Goal: Information Seeking & Learning: Learn about a topic

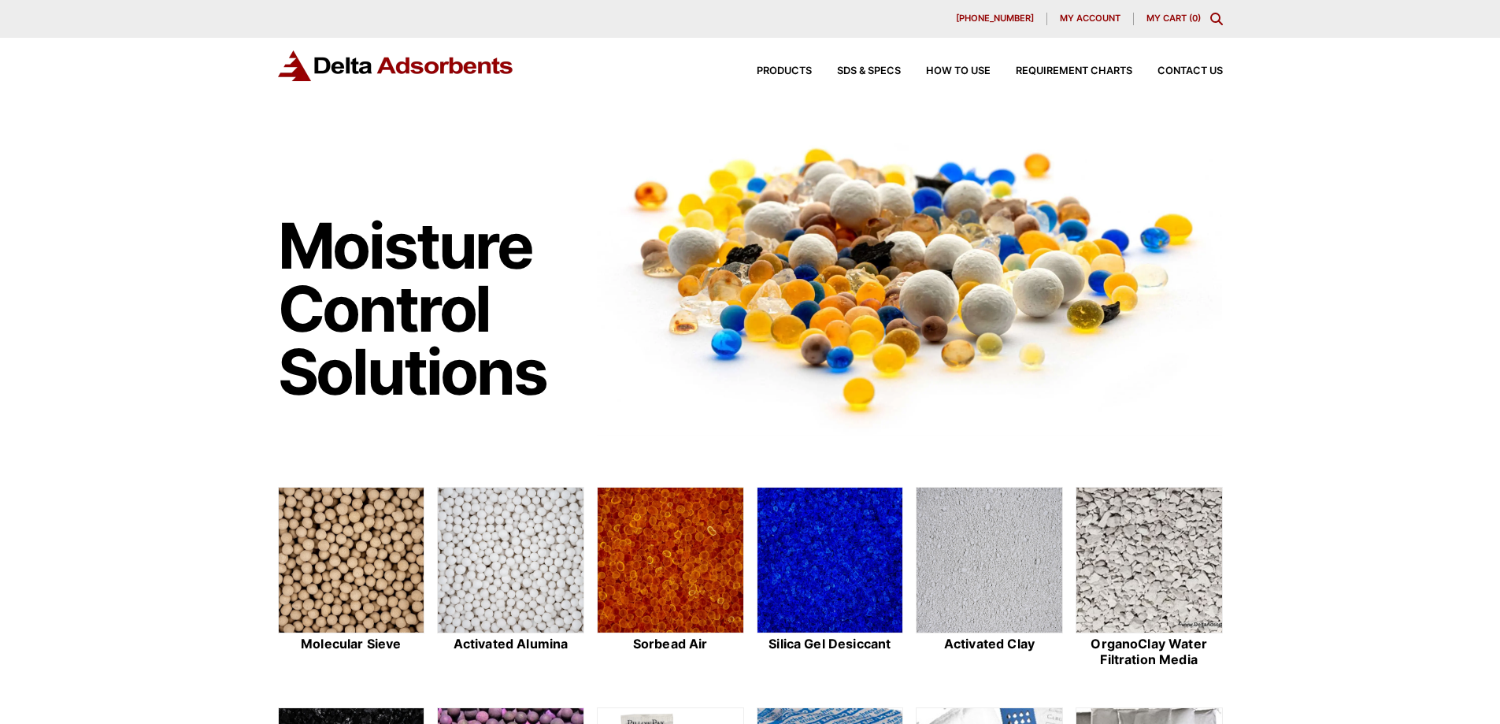
drag, startPoint x: 1245, startPoint y: 376, endPoint x: 1256, endPoint y: 366, distance: 14.5
click at [1246, 376] on div "Moisture Control Solutions Moisture control solutions Molecular Sieve Activated…" at bounding box center [750, 640] width 1500 height 1042
click at [1320, 361] on div "Moisture Control Solutions Moisture control solutions Molecular Sieve Activated…" at bounding box center [750, 640] width 1500 height 1042
drag, startPoint x: 1309, startPoint y: 287, endPoint x: 1300, endPoint y: 248, distance: 39.7
click at [1309, 287] on div "Moisture Control Solutions Moisture control solutions Molecular Sieve Activated…" at bounding box center [750, 640] width 1500 height 1042
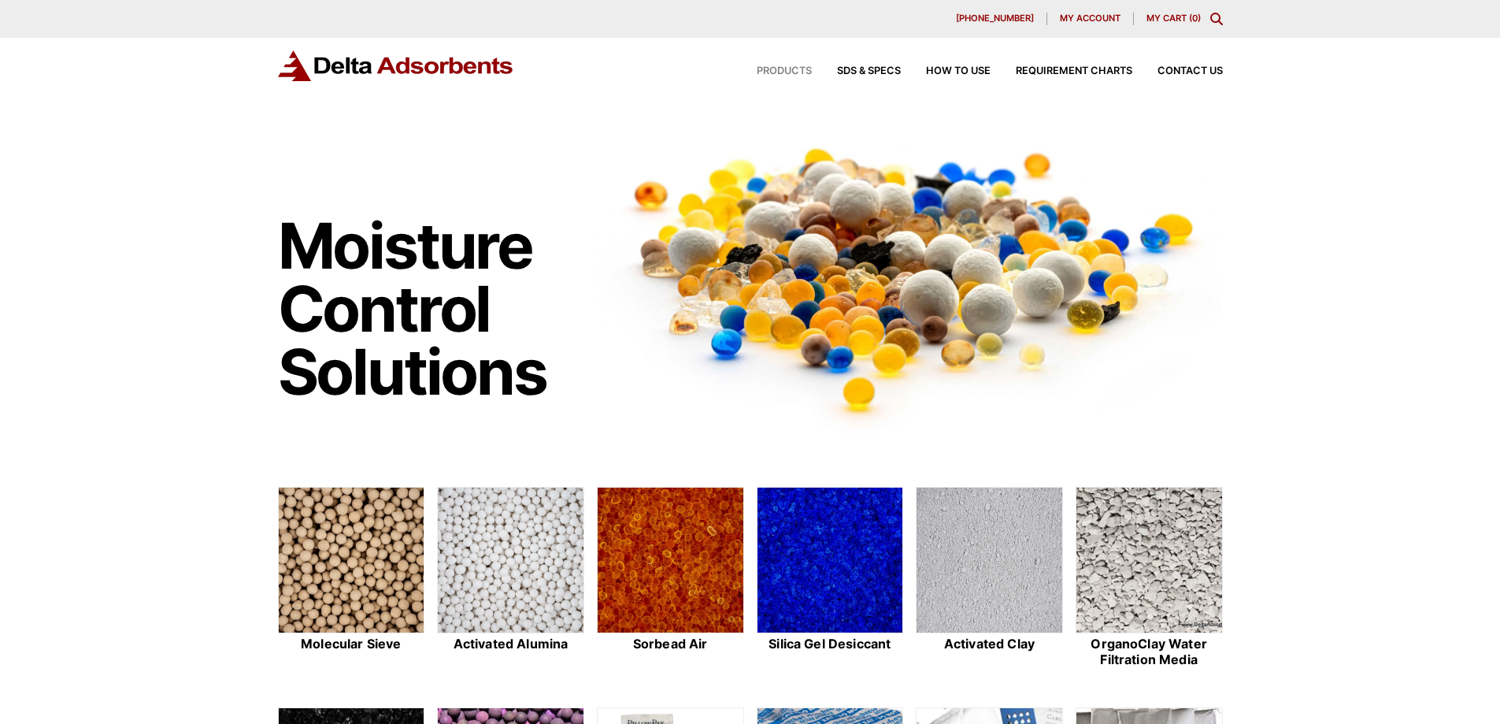
click at [787, 70] on span "Products" at bounding box center [784, 71] width 55 height 10
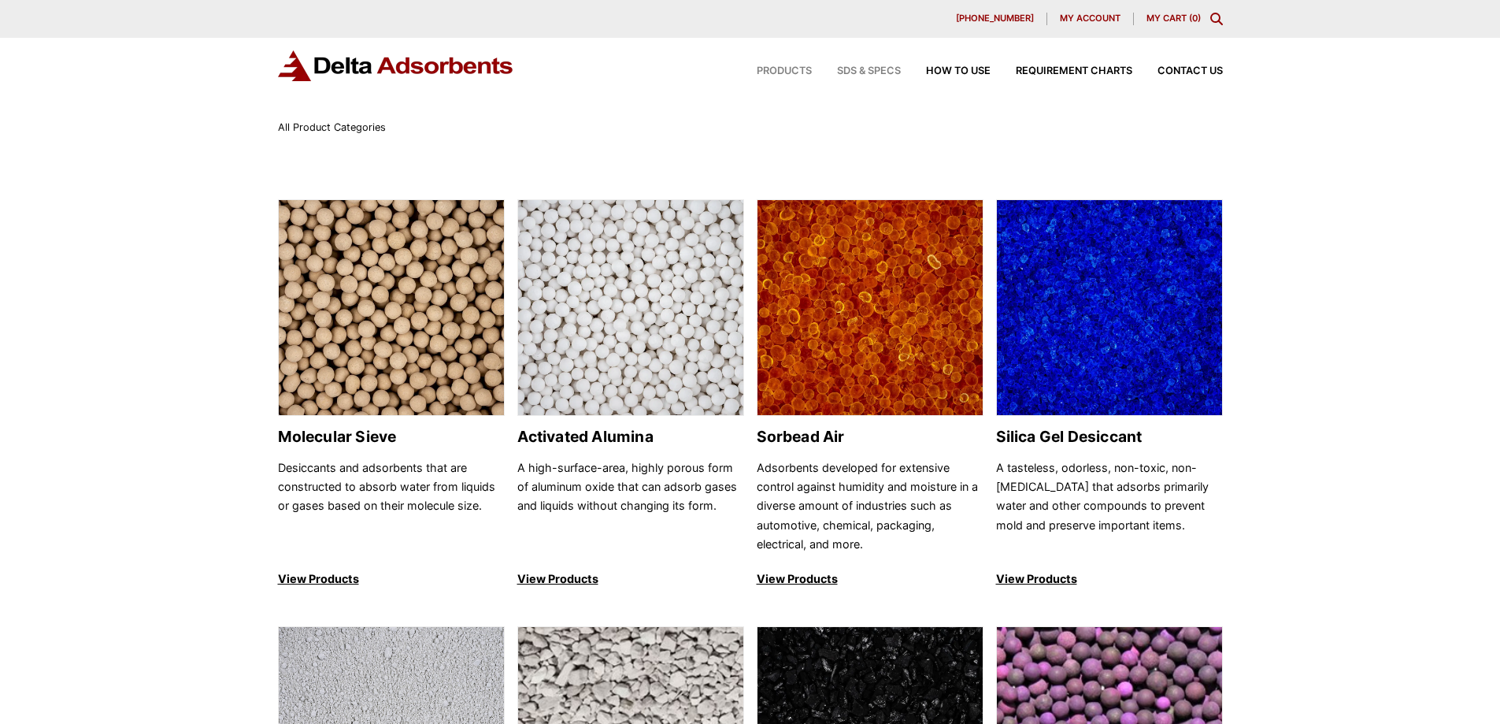
click at [846, 67] on span "SDS & SPECS" at bounding box center [869, 71] width 64 height 10
drag, startPoint x: 642, startPoint y: 111, endPoint x: 623, endPoint y: 109, distance: 19.8
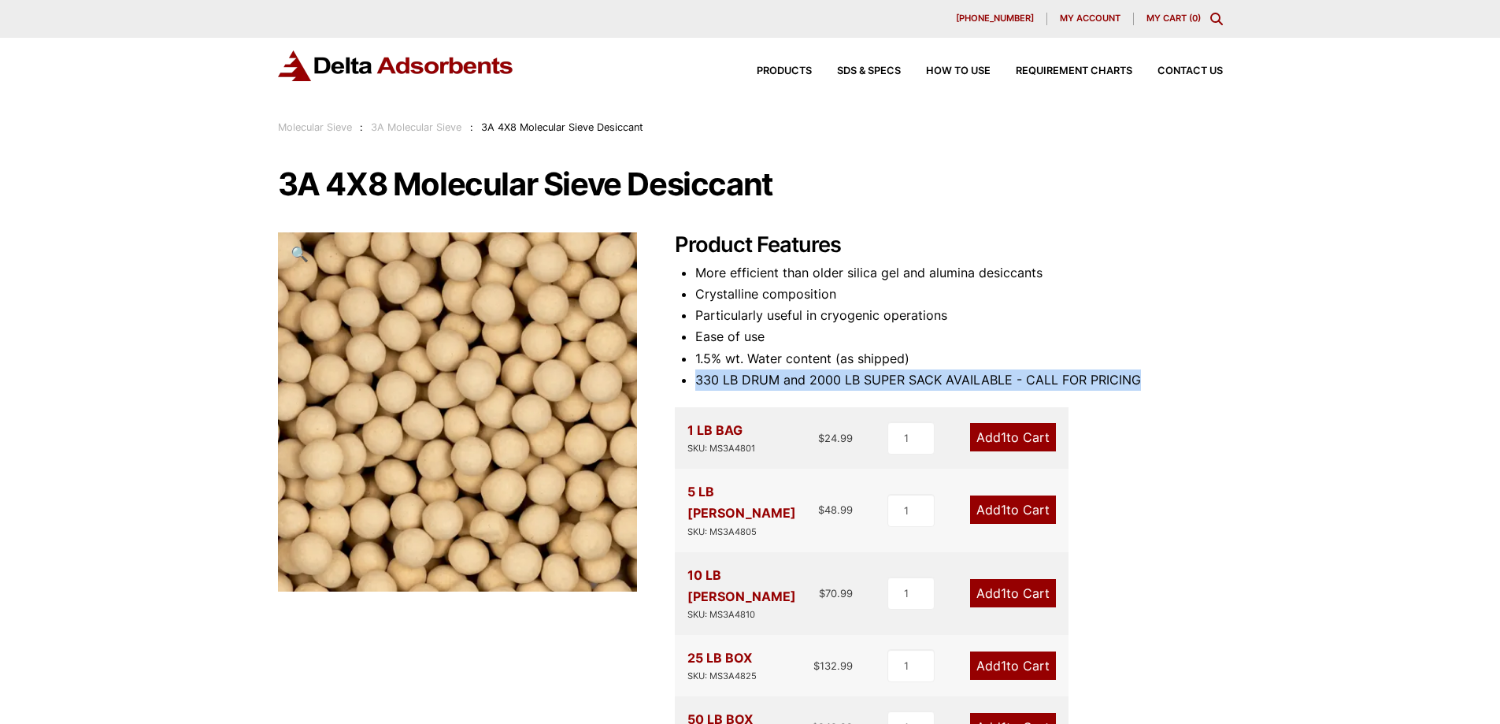
drag, startPoint x: 1093, startPoint y: 356, endPoint x: 1165, endPoint y: 402, distance: 85.6
click at [1165, 401] on div "Product Features More efficient than older silica gel and alumina desiccants Cr…" at bounding box center [949, 657] width 548 height 851
click at [1165, 402] on div "Product Features More efficient than older silica gel and alumina desiccants Cr…" at bounding box center [949, 657] width 548 height 851
click at [1157, 396] on div "Product Features More efficient than older silica gel and alumina desiccants Cr…" at bounding box center [949, 657] width 548 height 851
